Goal: Information Seeking & Learning: Learn about a topic

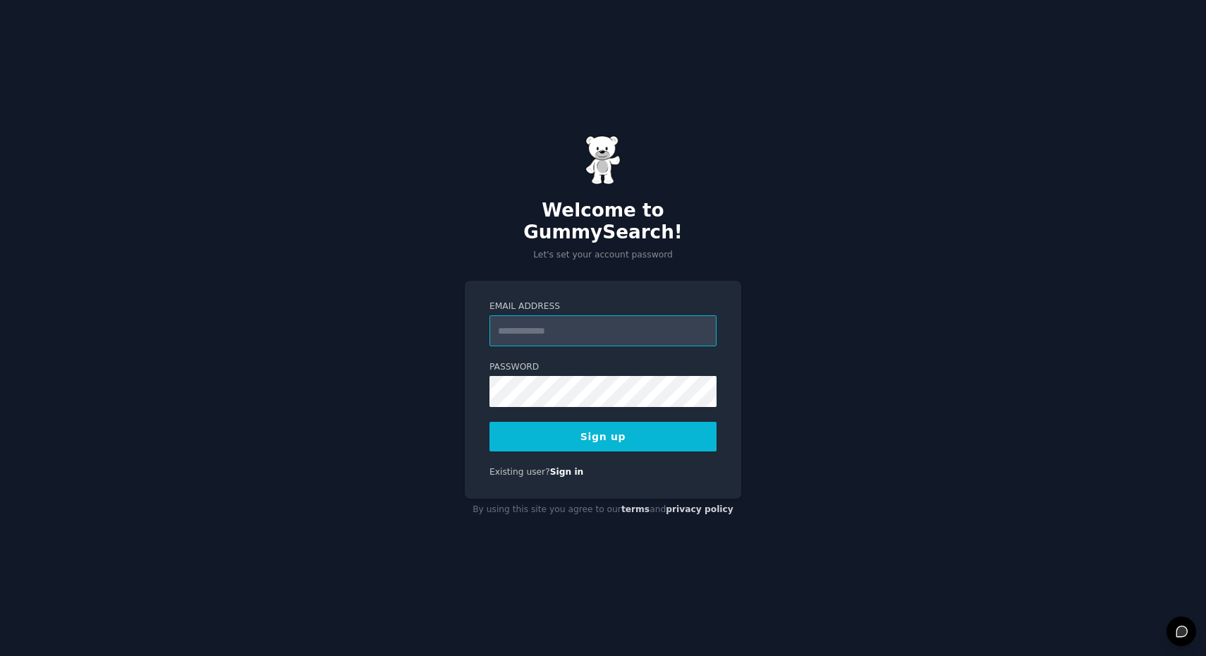
click at [586, 315] on input "Email Address" at bounding box center [603, 330] width 227 height 31
type input "**********"
click at [820, 410] on div "**********" at bounding box center [603, 328] width 1206 height 656
click at [702, 437] on button "Sign up" at bounding box center [603, 437] width 227 height 30
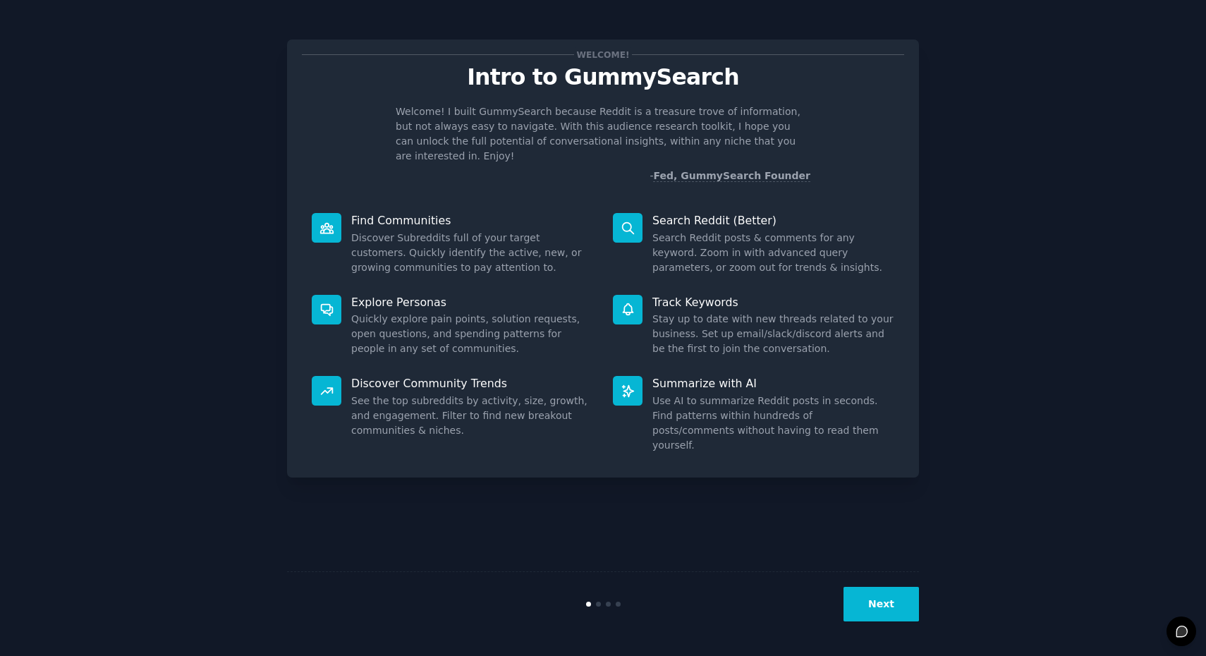
click at [880, 607] on button "Next" at bounding box center [881, 604] width 75 height 35
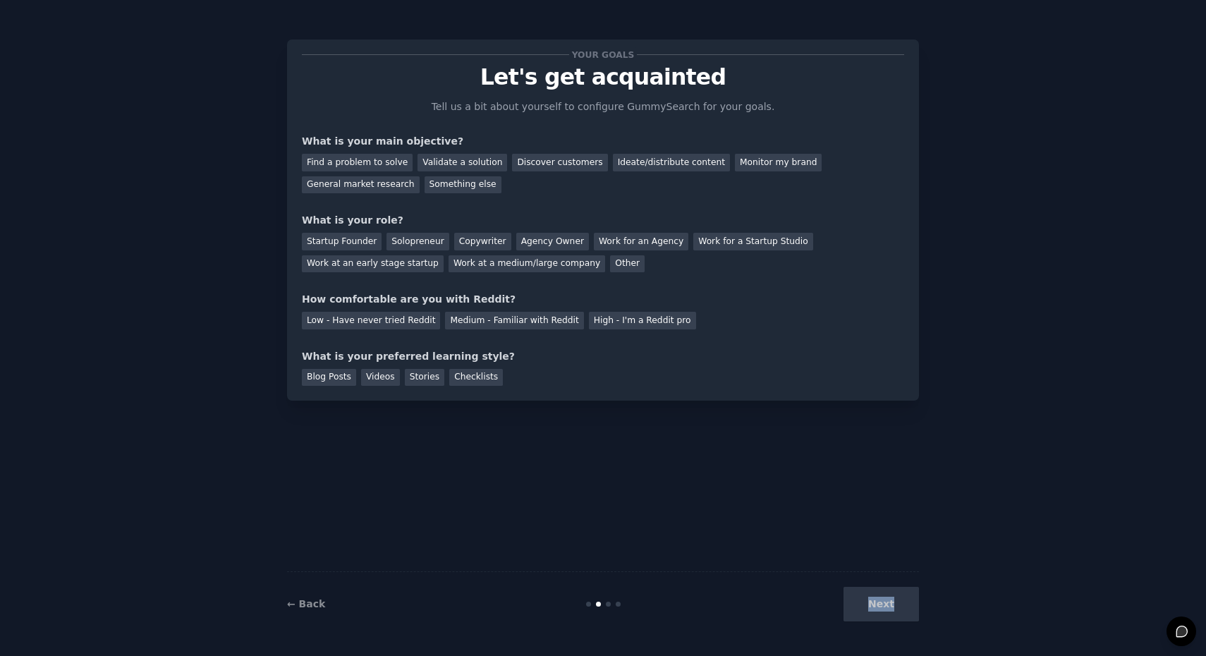
click at [880, 607] on div "Next" at bounding box center [813, 604] width 211 height 35
click at [894, 607] on div "Next" at bounding box center [813, 604] width 211 height 35
click at [906, 599] on div "Next" at bounding box center [813, 604] width 211 height 35
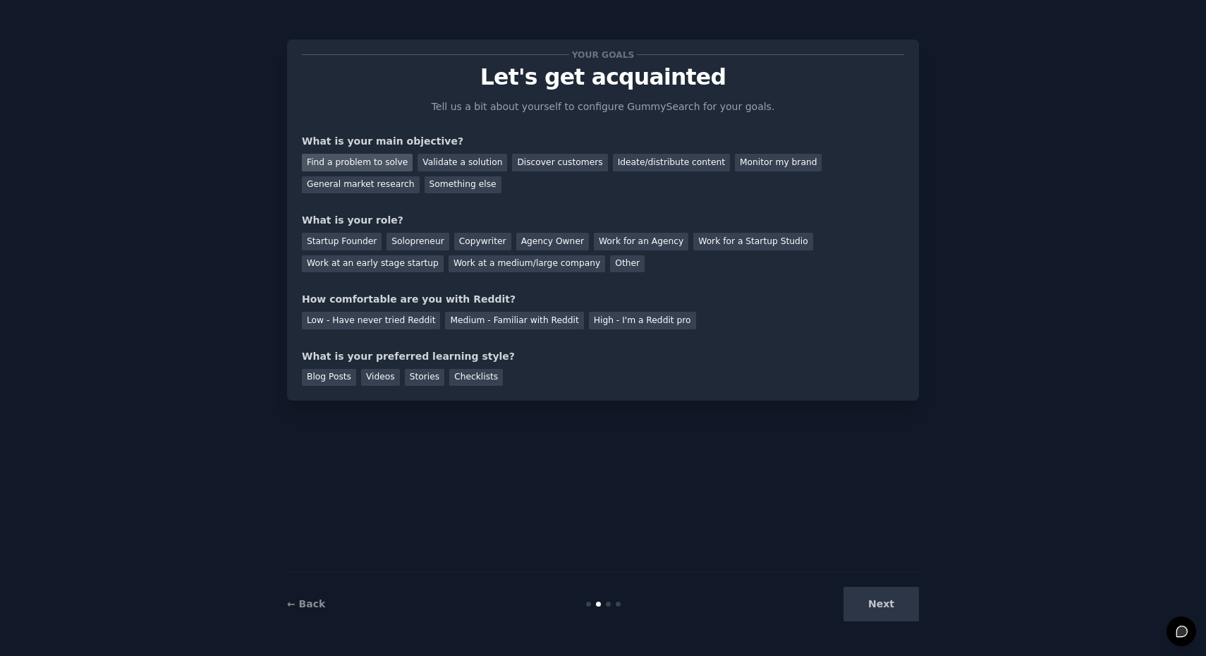
click at [363, 159] on div "Find a problem to solve" at bounding box center [357, 163] width 111 height 18
click at [363, 183] on div "General market research" at bounding box center [361, 185] width 118 height 18
click at [368, 159] on div "Find a problem to solve" at bounding box center [357, 163] width 111 height 18
click at [333, 245] on div "Startup Founder" at bounding box center [342, 242] width 80 height 18
click at [542, 317] on div "Medium - Familiar with Reddit" at bounding box center [514, 321] width 138 height 18
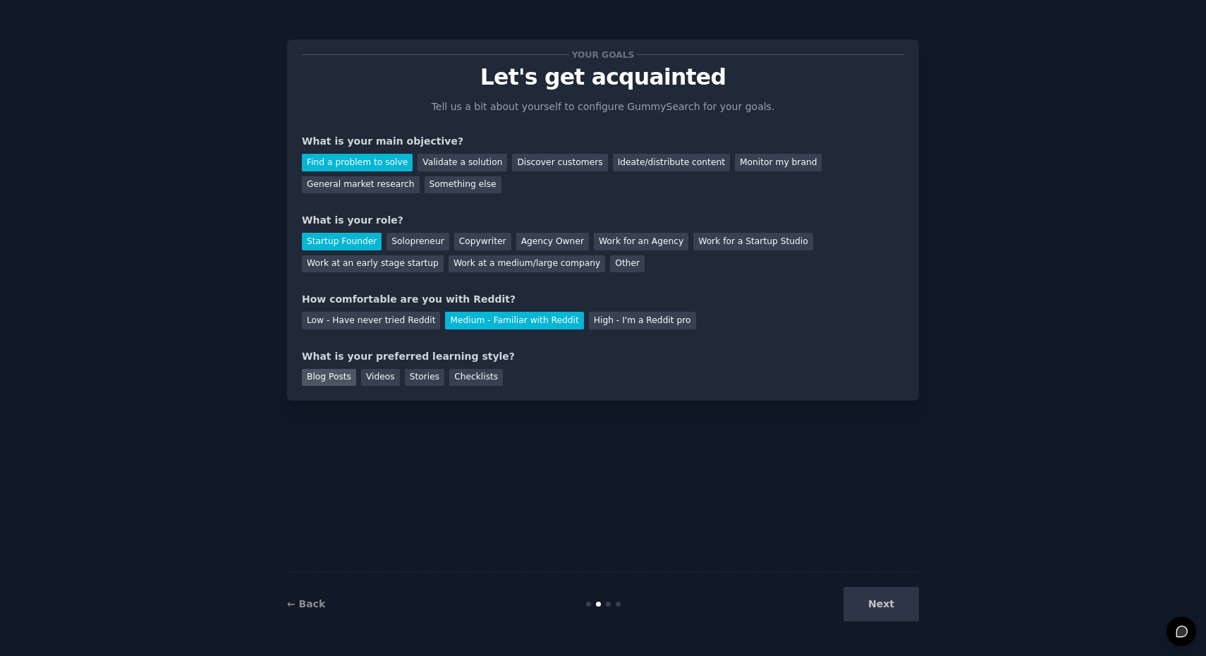
click at [324, 375] on div "Blog Posts" at bounding box center [329, 378] width 54 height 18
click at [882, 602] on button "Next" at bounding box center [881, 604] width 75 height 35
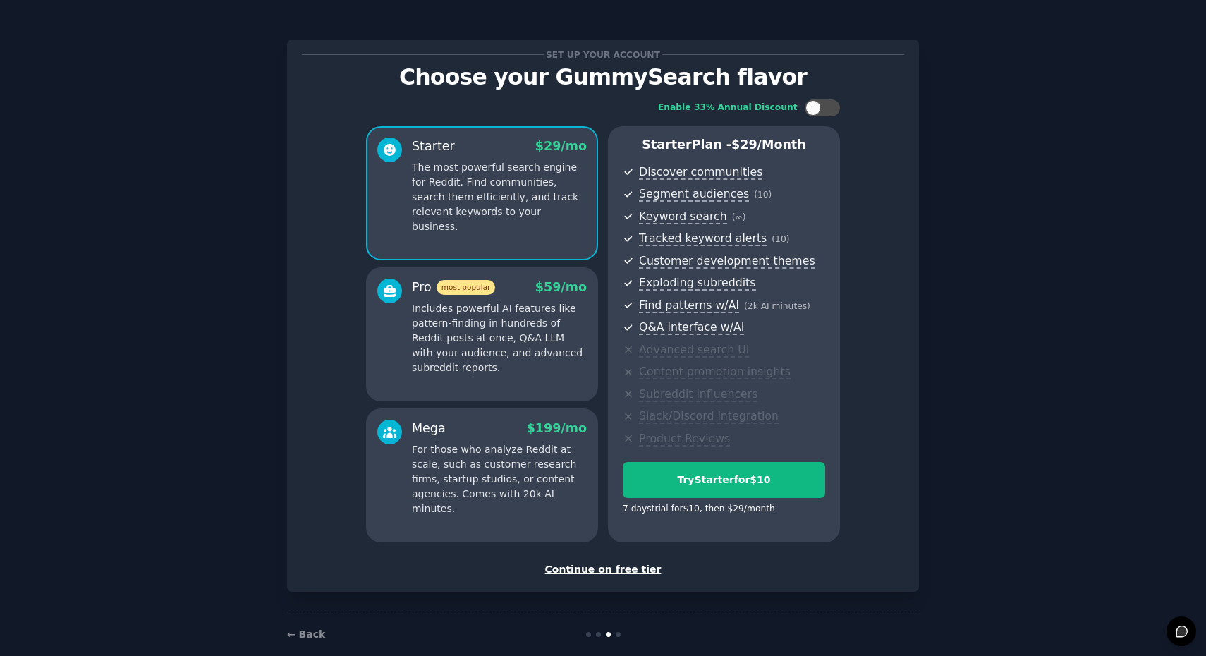
click at [595, 564] on div "Continue on free tier" at bounding box center [603, 569] width 602 height 15
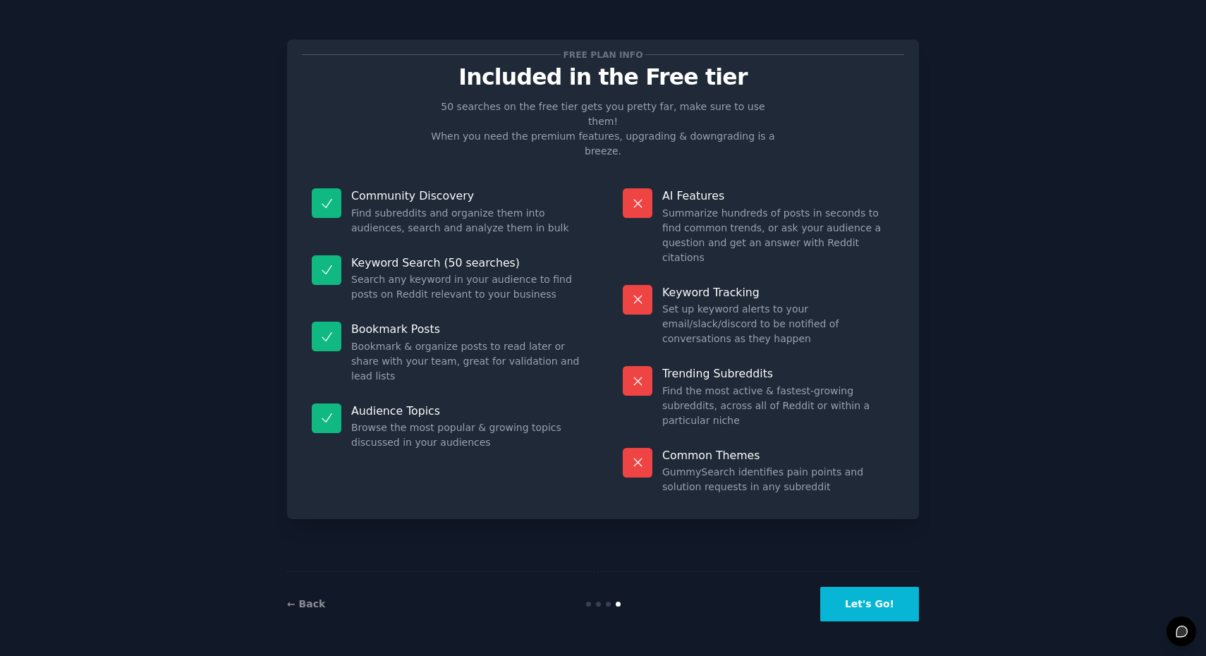
click at [873, 612] on button "Let's Go!" at bounding box center [869, 604] width 99 height 35
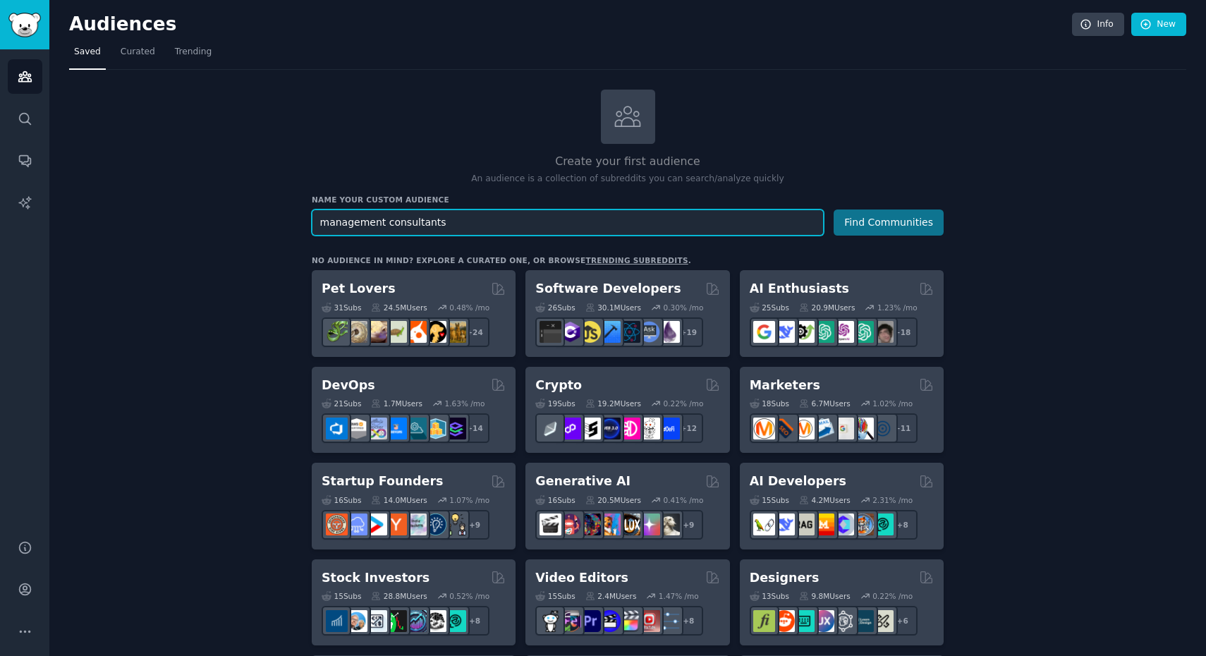
type input "management consultants"
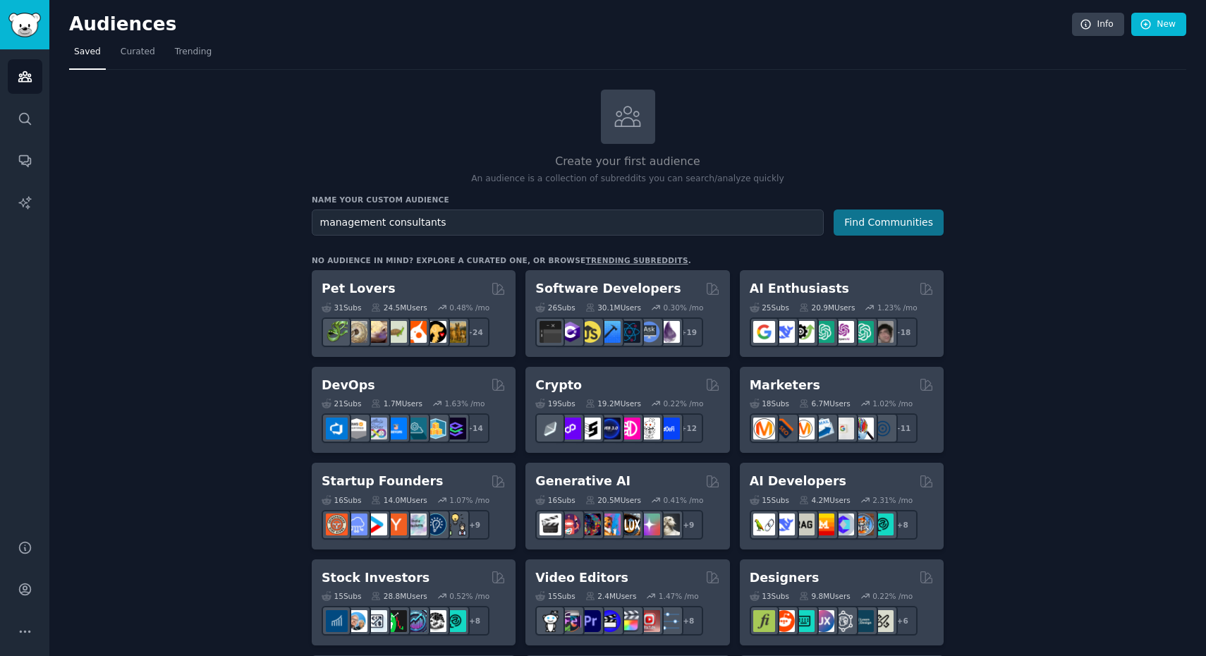
click at [887, 222] on button "Find Communities" at bounding box center [889, 223] width 110 height 26
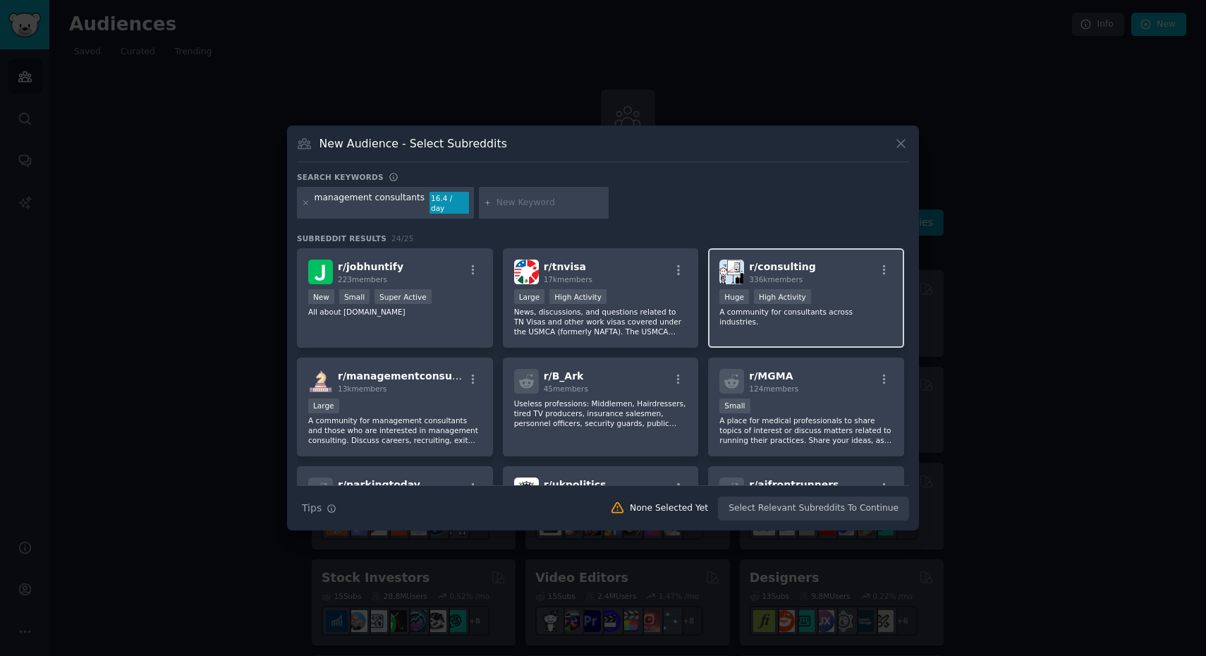
click at [811, 265] on div "r/ consulting 336k members" at bounding box center [807, 272] width 174 height 25
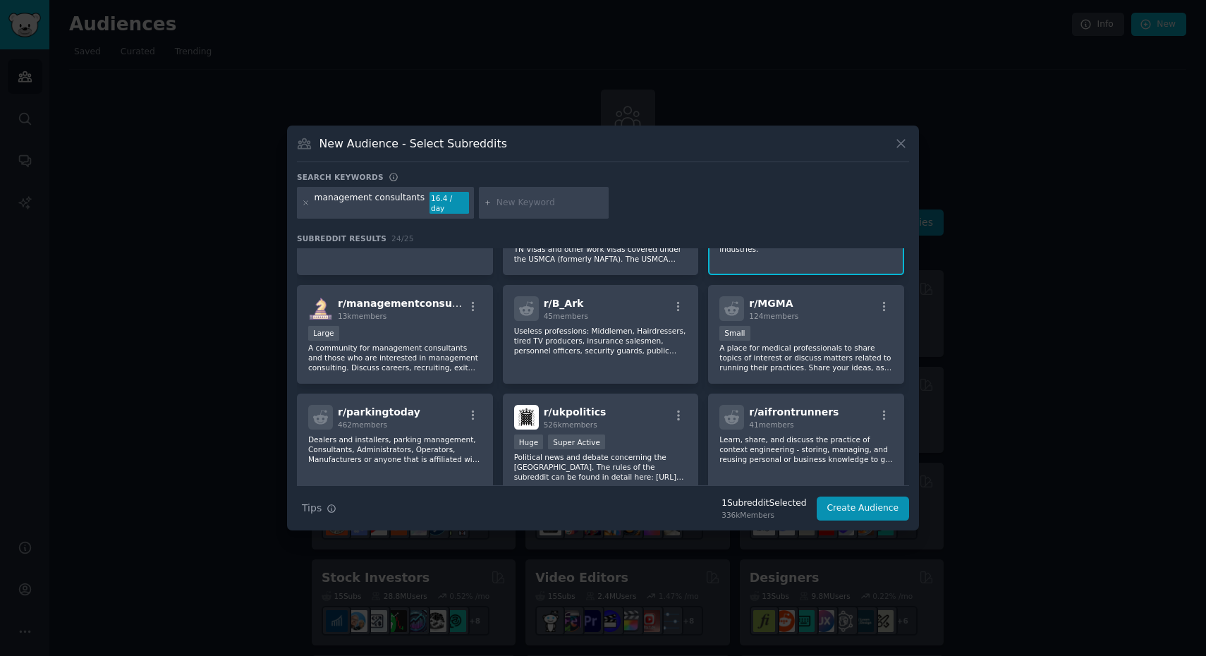
scroll to position [76, 0]
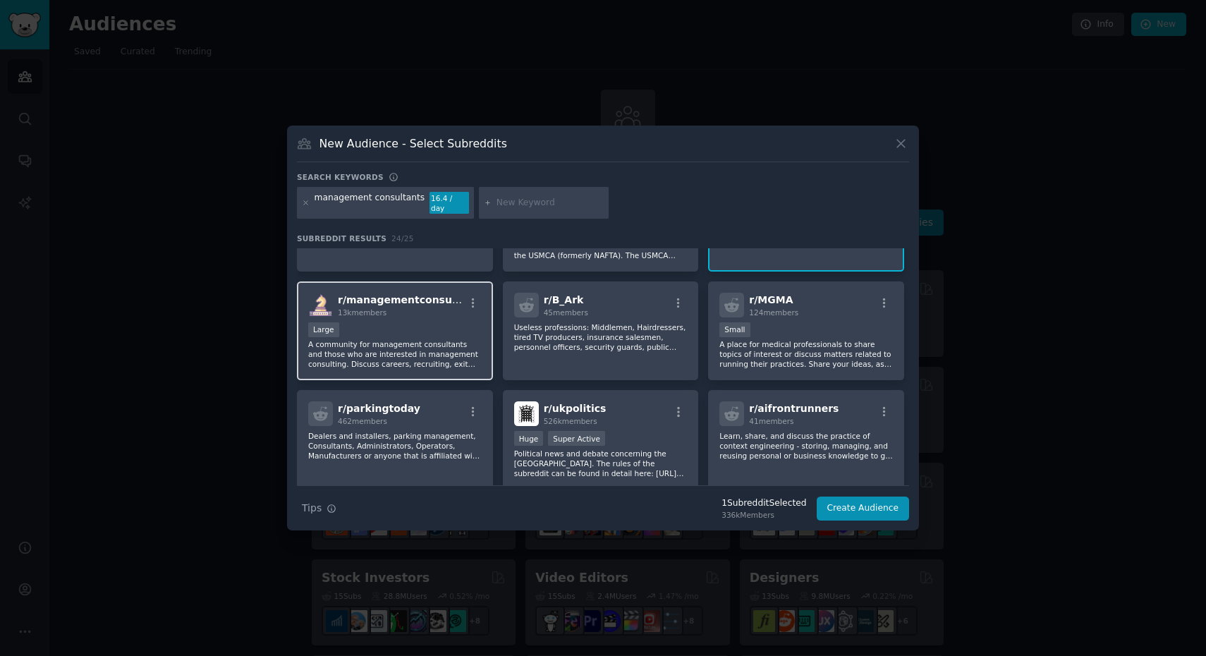
click at [389, 324] on div "Large" at bounding box center [395, 331] width 174 height 18
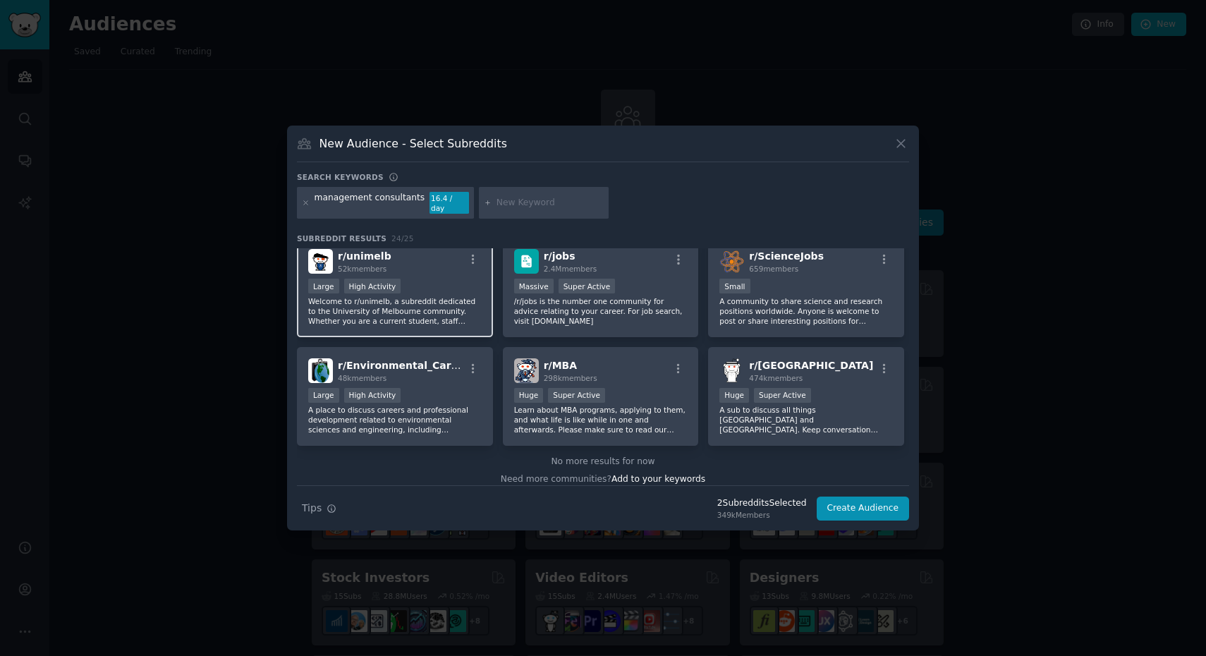
scroll to position [664, 0]
click at [535, 206] on input "text" at bounding box center [550, 203] width 107 height 13
type input "consulting"
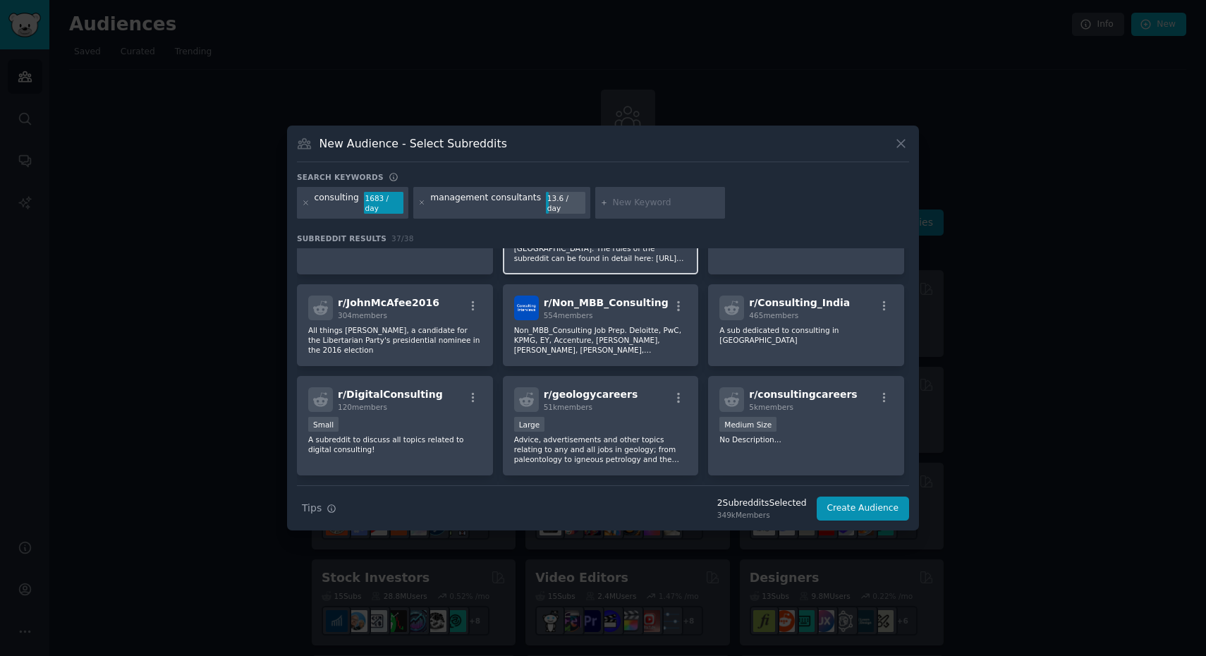
scroll to position [404, 0]
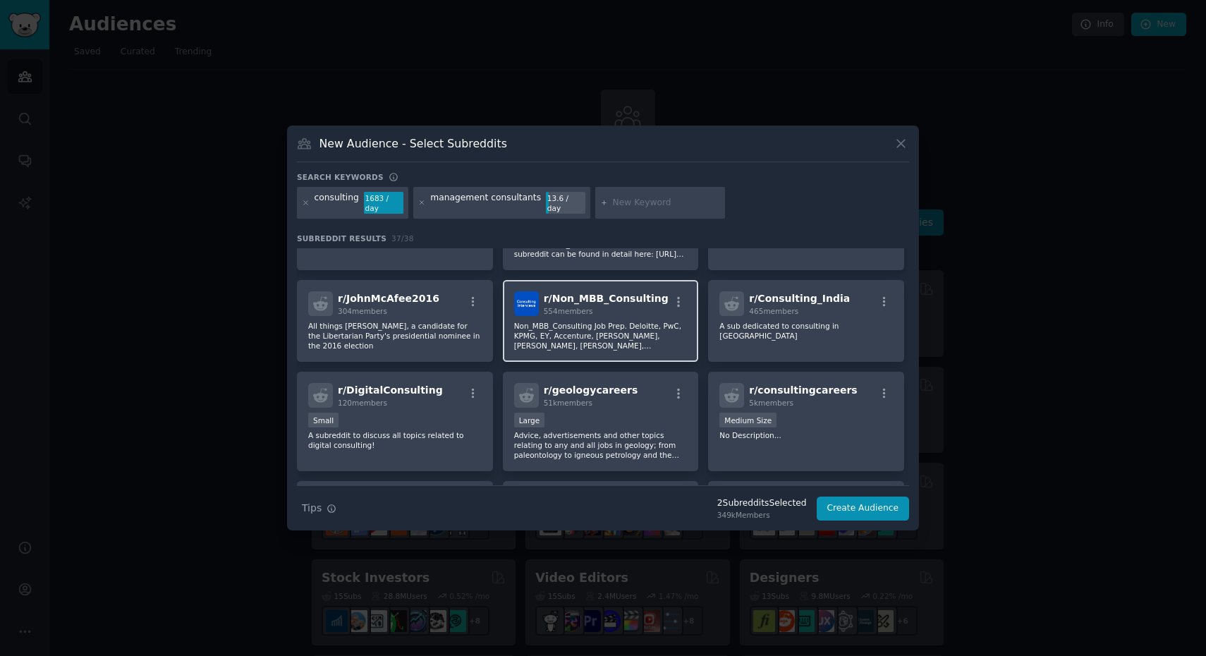
click at [628, 326] on p "Non_MBB_Consulting Job Prep. Deloitte, PwC, KPMG, EY, Accenture, [PERSON_NAME],…" at bounding box center [601, 336] width 174 height 30
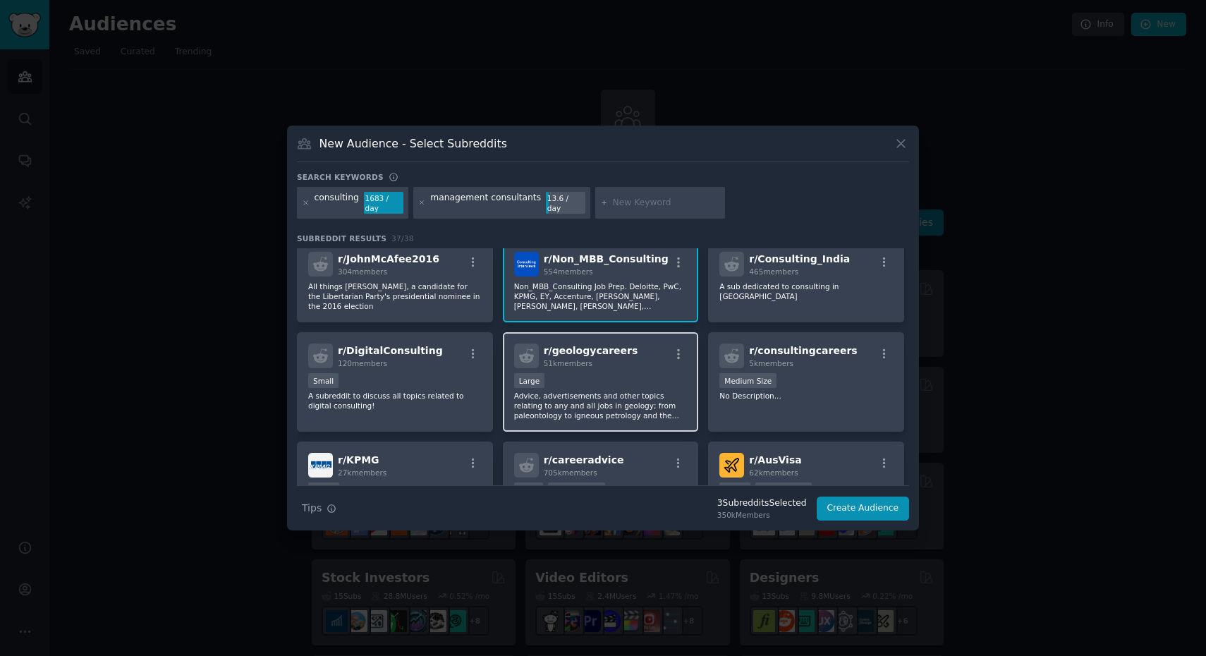
scroll to position [468, 0]
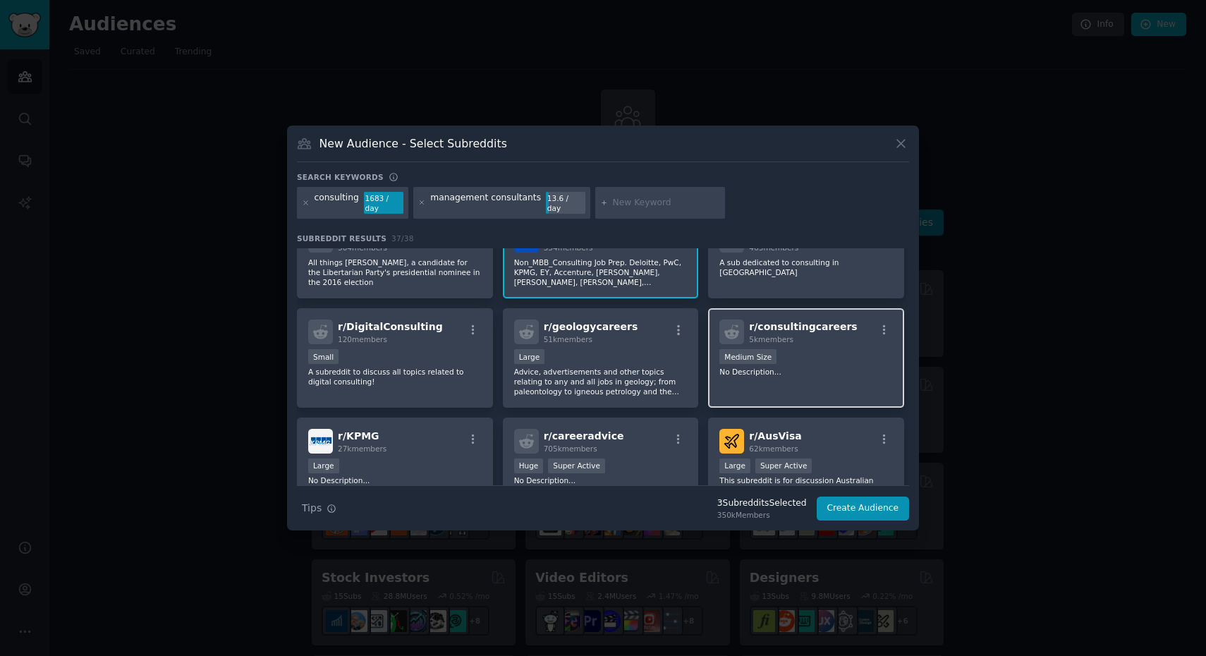
click at [807, 368] on p "No Description..." at bounding box center [807, 372] width 174 height 10
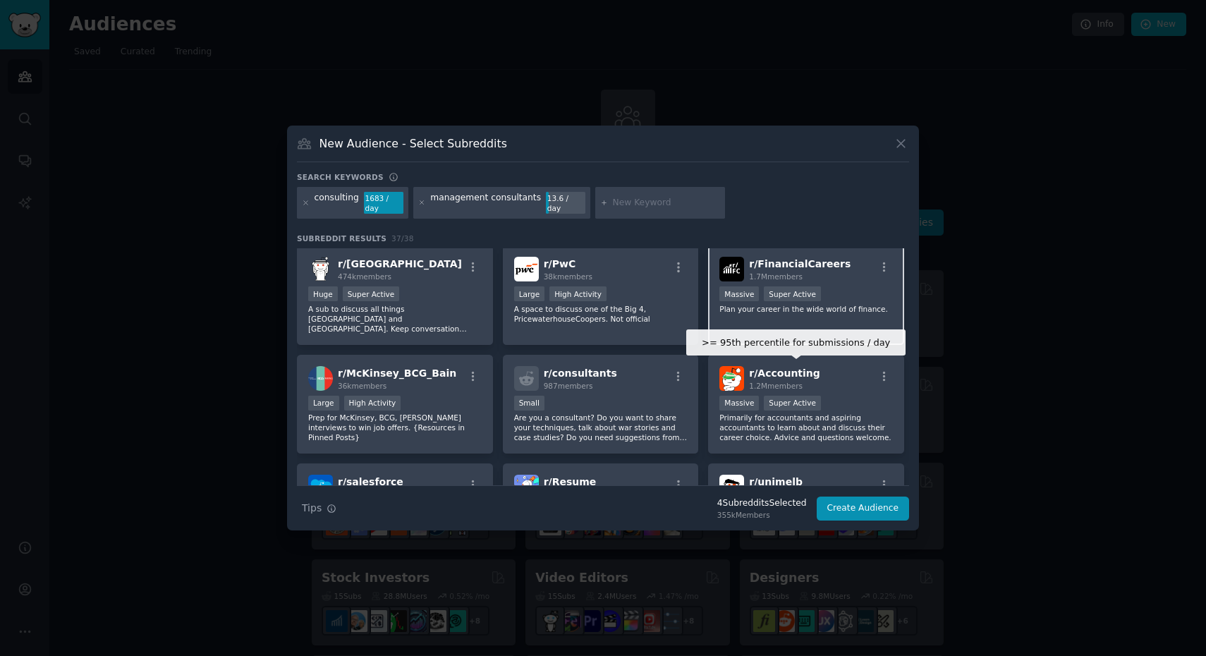
scroll to position [750, 0]
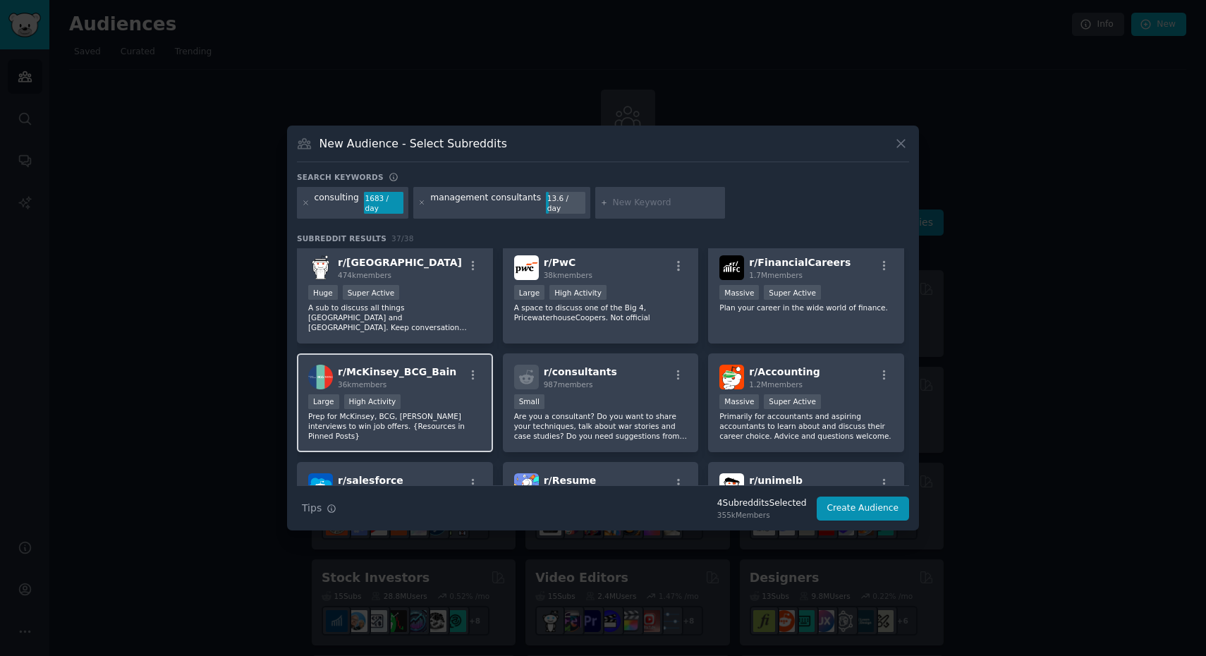
click at [439, 394] on div "Large High Activity" at bounding box center [395, 403] width 174 height 18
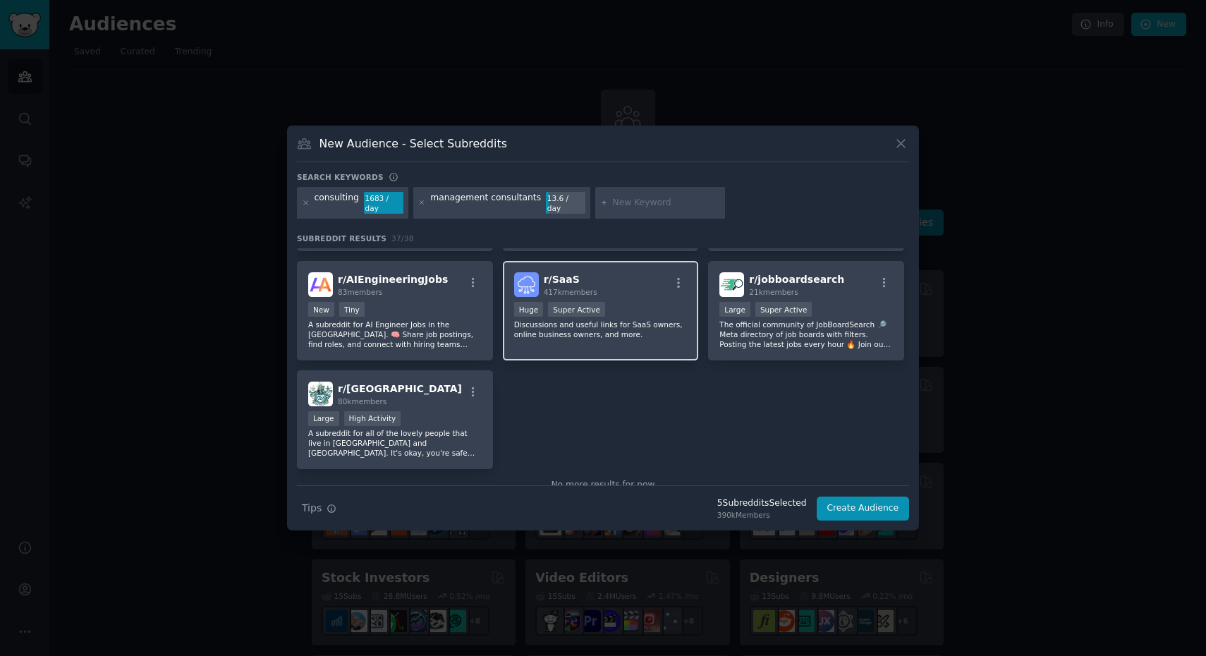
scroll to position [1172, 0]
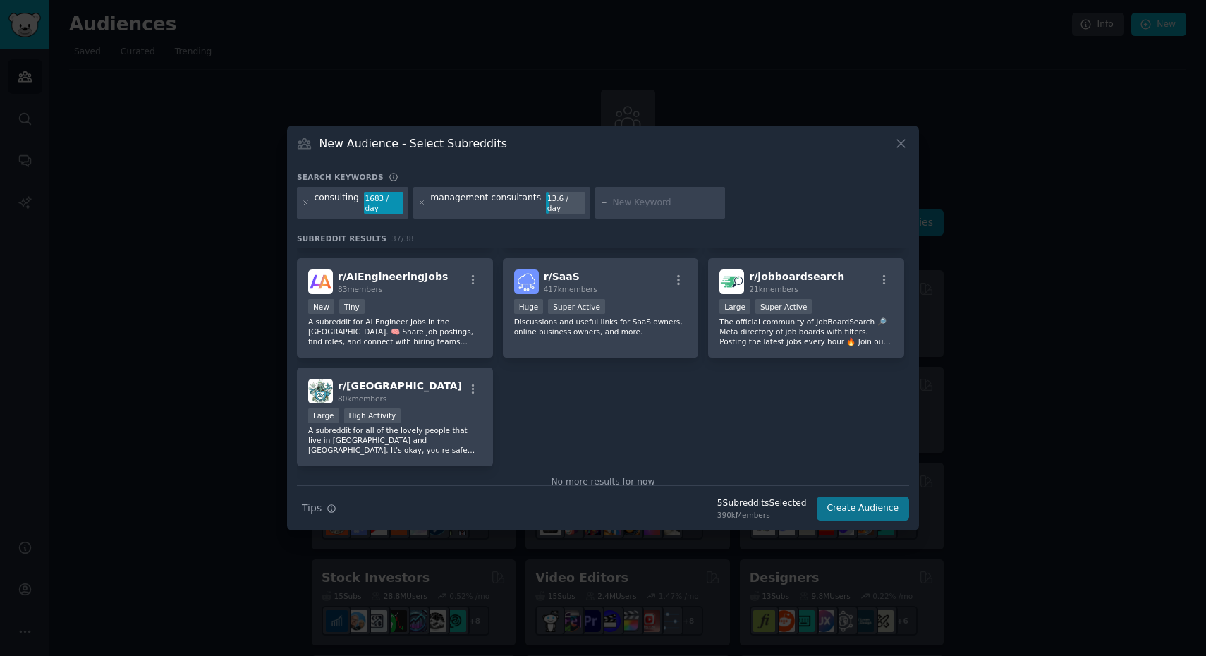
click at [849, 503] on button "Create Audience" at bounding box center [863, 509] width 93 height 24
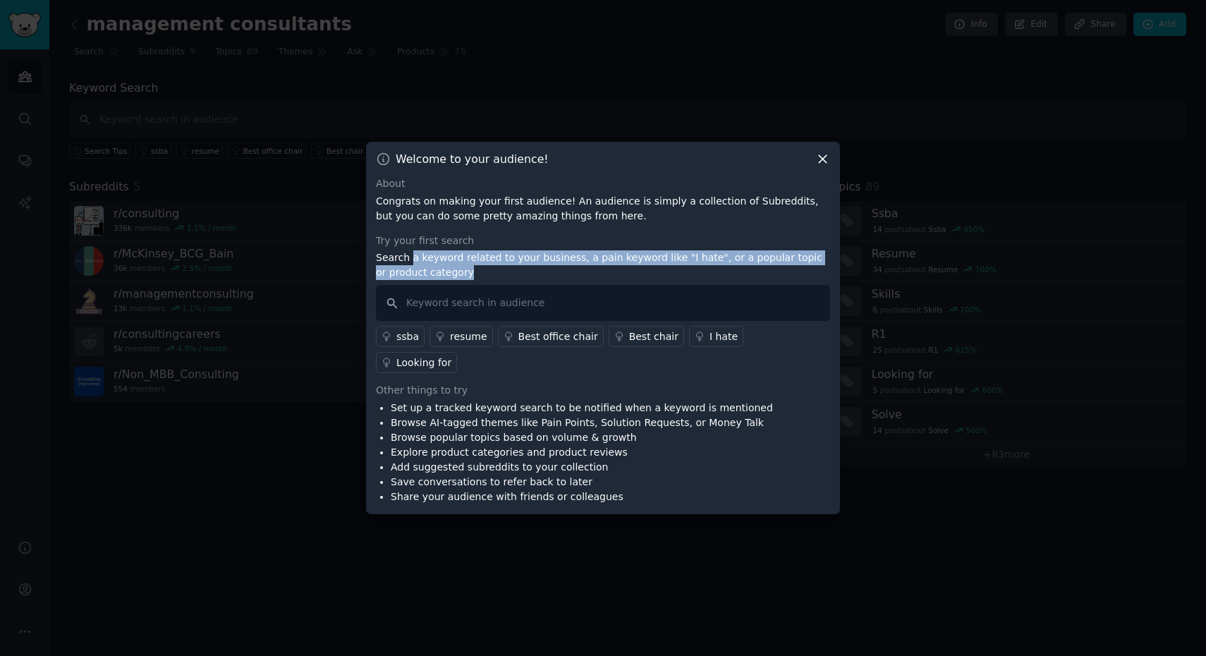
drag, startPoint x: 410, startPoint y: 273, endPoint x: 619, endPoint y: 286, distance: 209.9
click at [619, 280] on p "Search a keyword related to your business, a pain keyword like "I hate", or a p…" at bounding box center [603, 265] width 454 height 30
copy p "a keyword related to your business, a pain keyword like "I hate", or a popular …"
click at [710, 344] on div "I hate" at bounding box center [724, 336] width 28 height 15
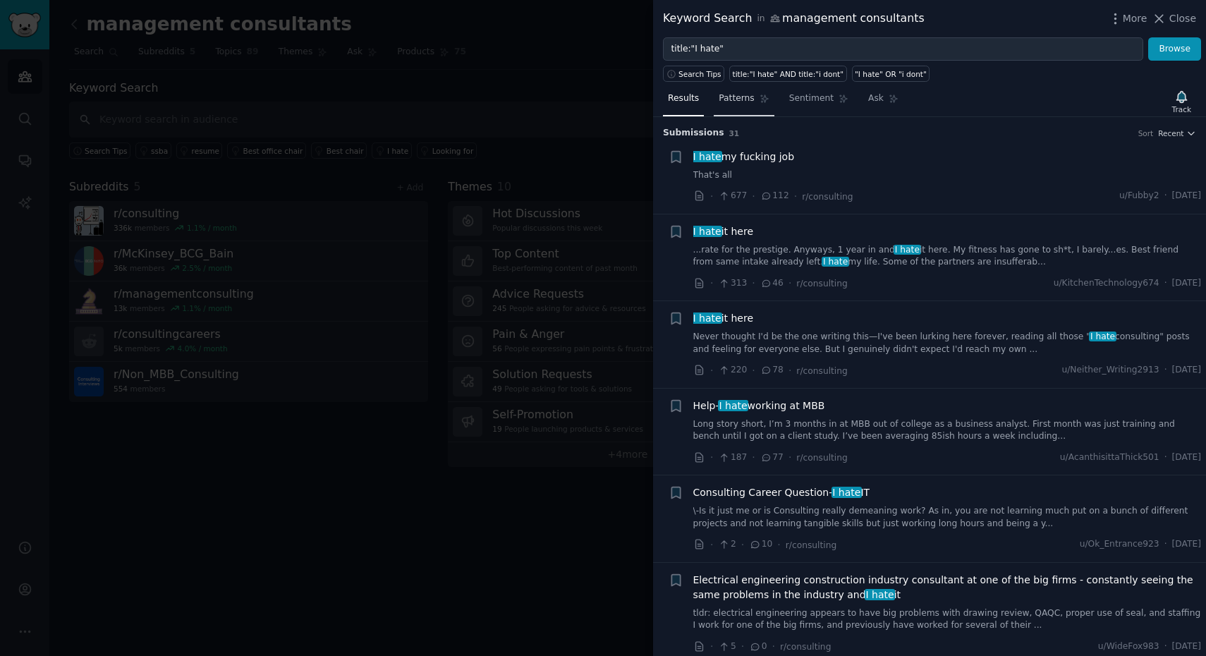
click at [734, 102] on span "Patterns" at bounding box center [736, 98] width 35 height 13
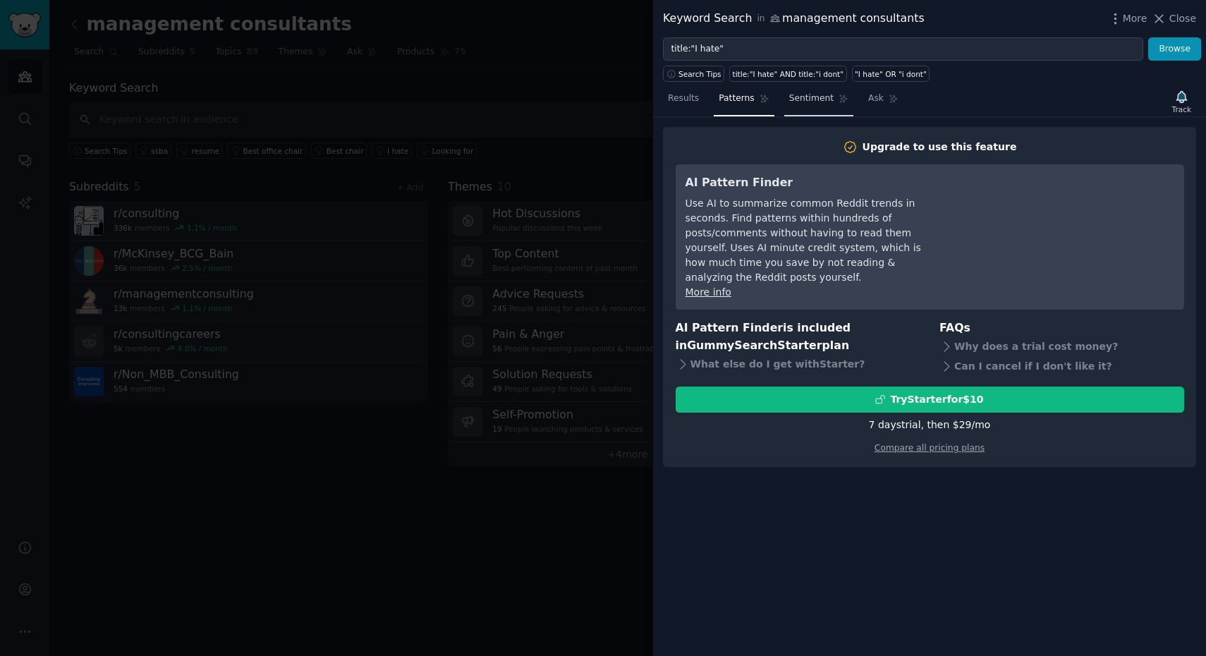
click at [810, 107] on link "Sentiment" at bounding box center [818, 101] width 69 height 29
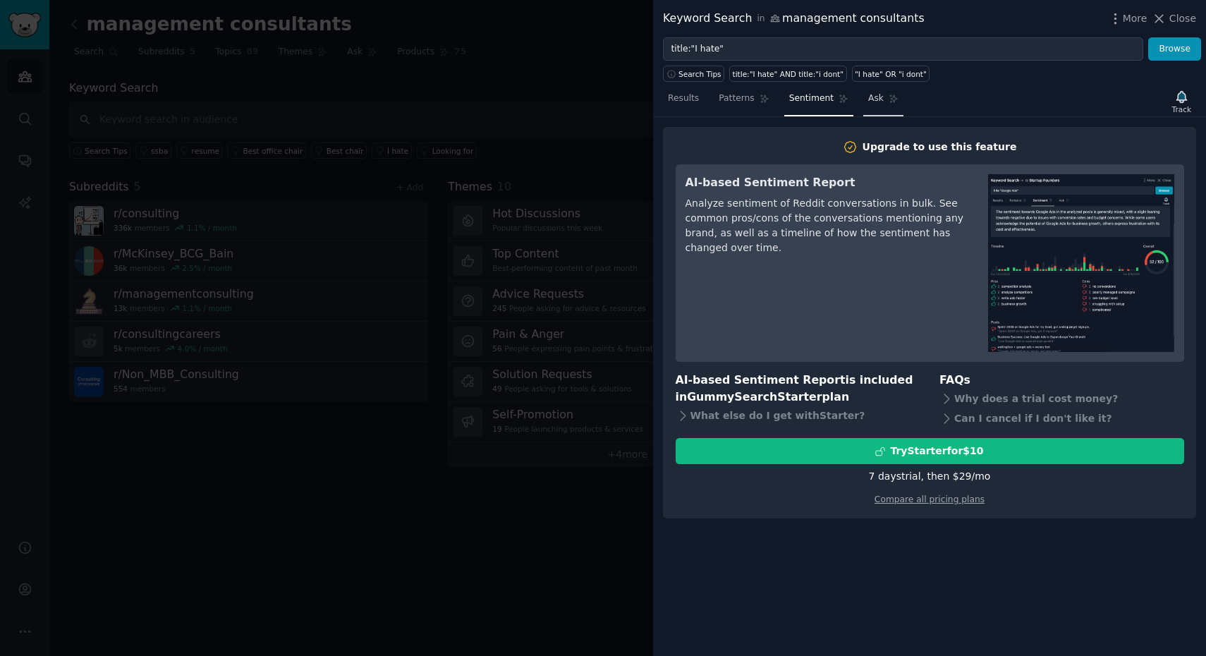
click at [873, 102] on span "Ask" at bounding box center [876, 98] width 16 height 13
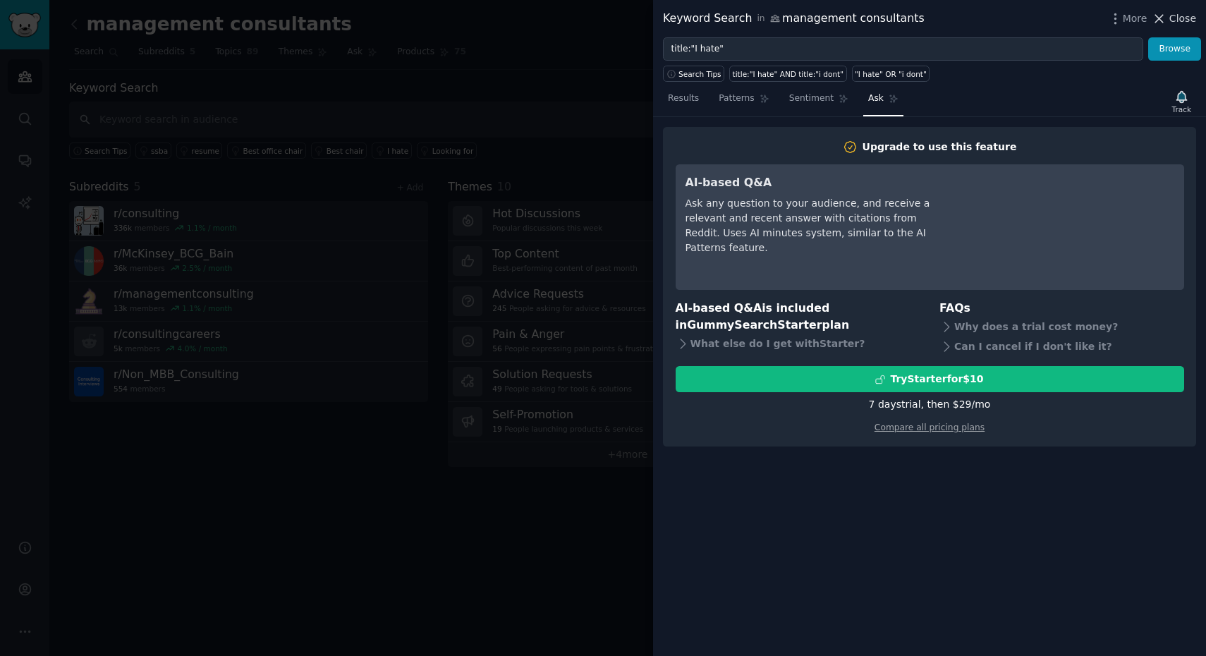
click at [1189, 18] on span "Close" at bounding box center [1183, 18] width 27 height 15
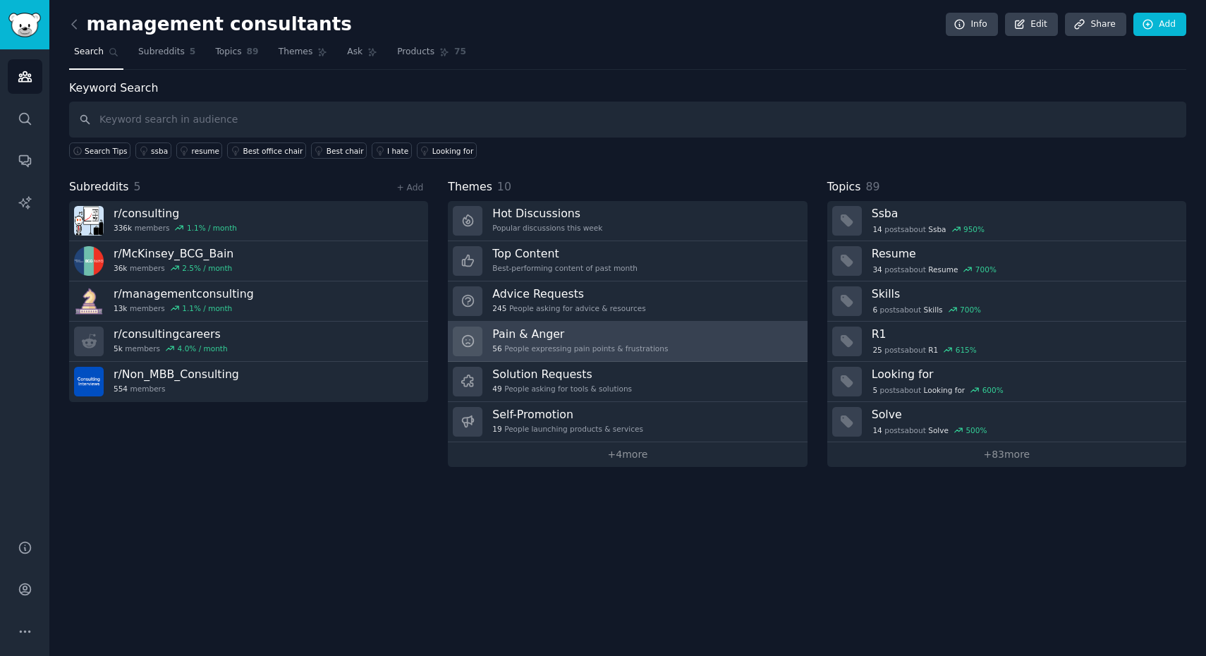
click at [607, 340] on div "Pain & Anger 56 People expressing pain points & frustrations" at bounding box center [580, 342] width 176 height 30
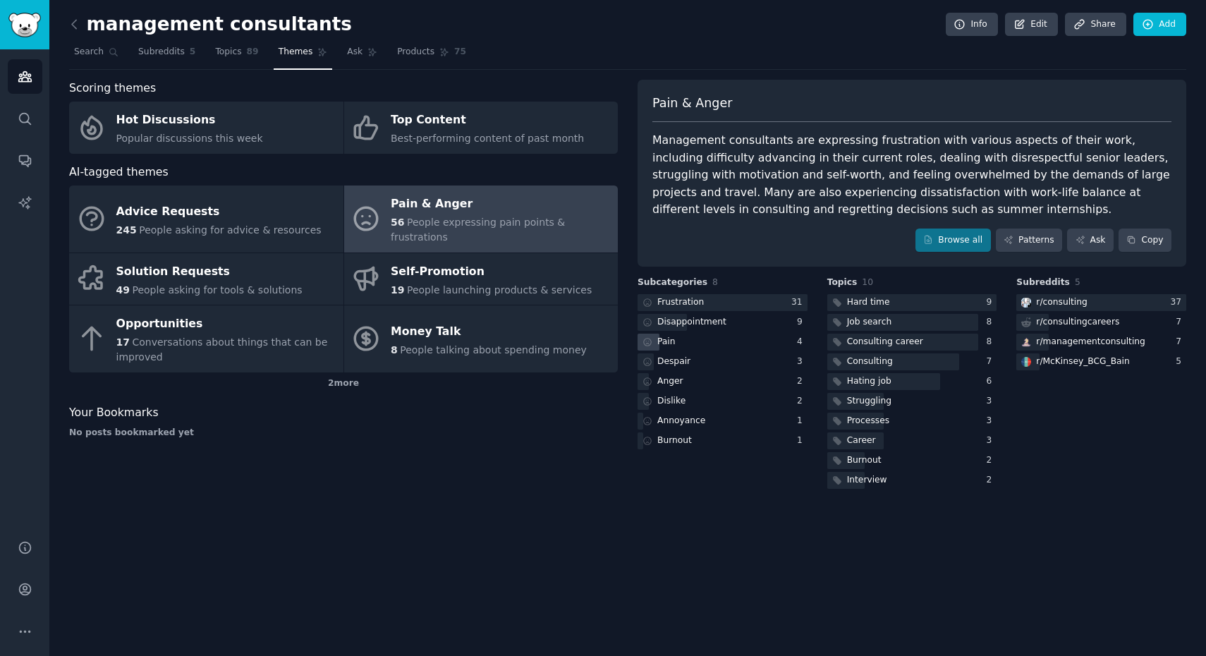
click at [736, 336] on div "Pain" at bounding box center [723, 343] width 170 height 18
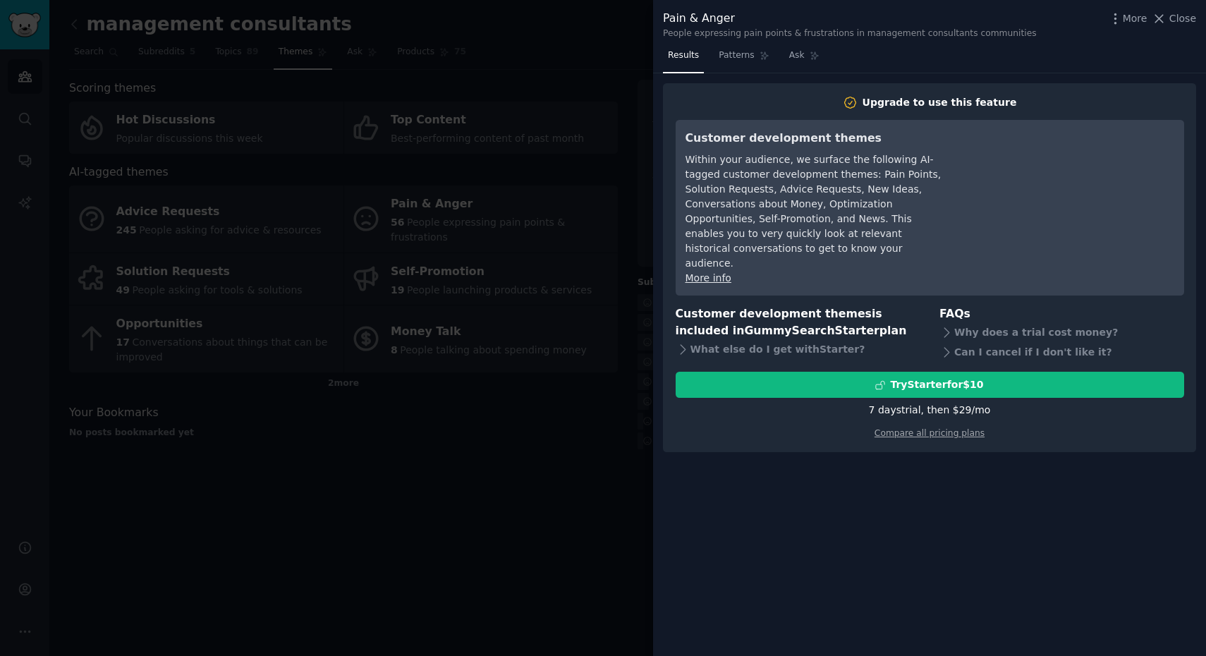
click at [552, 495] on div at bounding box center [603, 328] width 1206 height 656
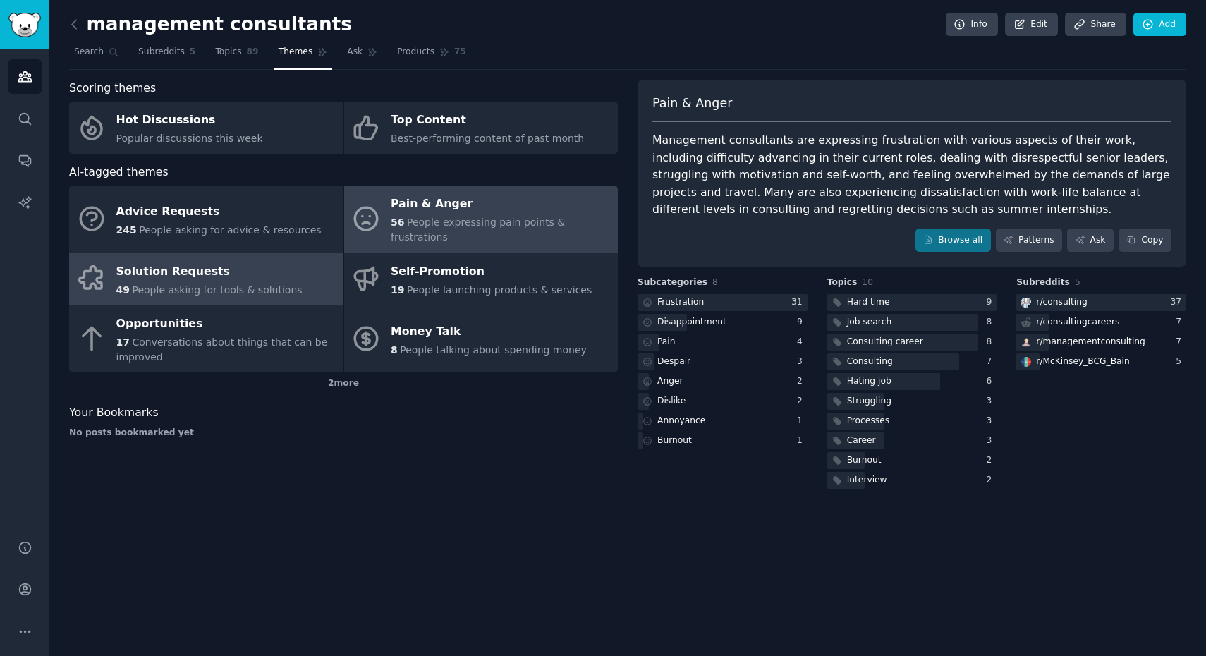
click at [282, 260] on div "Solution Requests" at bounding box center [209, 271] width 186 height 23
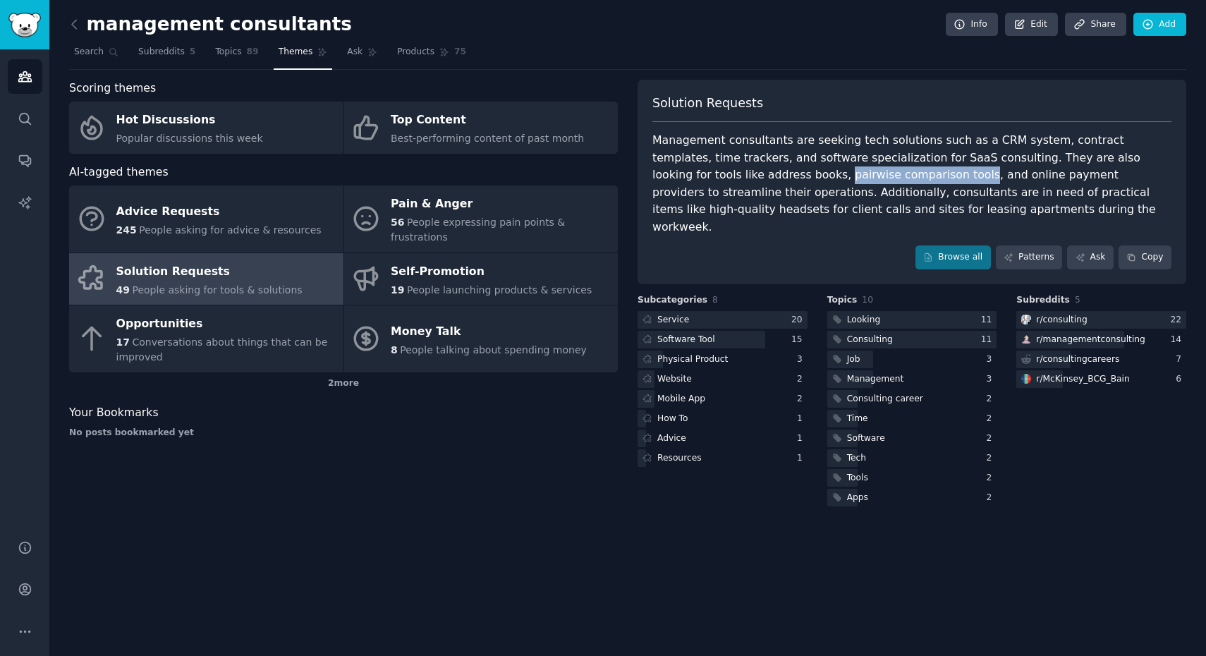
copy div "pairwise comparison tools"
drag, startPoint x: 688, startPoint y: 175, endPoint x: 820, endPoint y: 174, distance: 131.2
click at [820, 174] on div "Management consultants are seeking tech solutions such as a CRM system, contrac…" at bounding box center [912, 184] width 519 height 104
